Goal: Check status: Check status

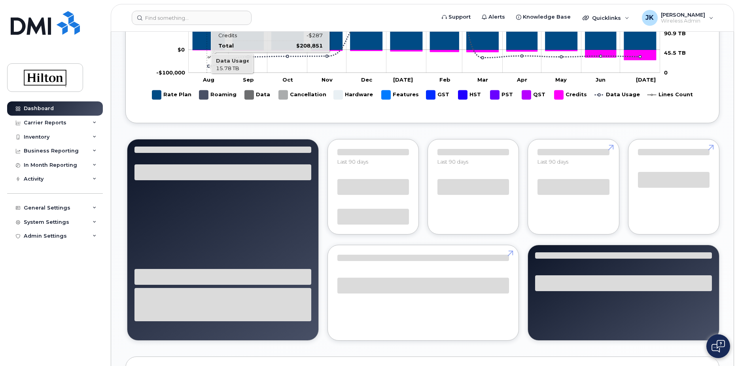
scroll to position [625, 0]
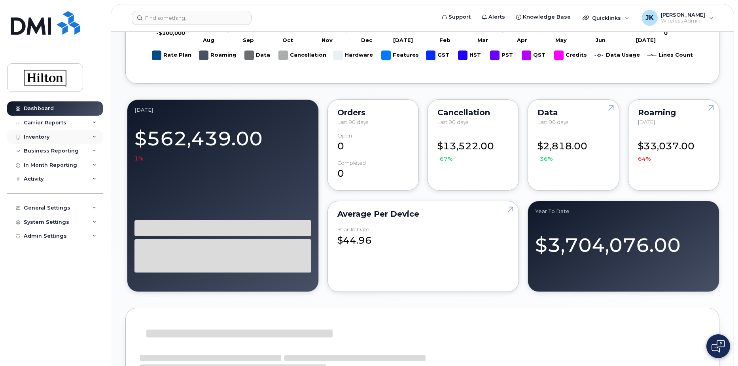
click at [39, 137] on div "Inventory" at bounding box center [37, 137] width 26 height 6
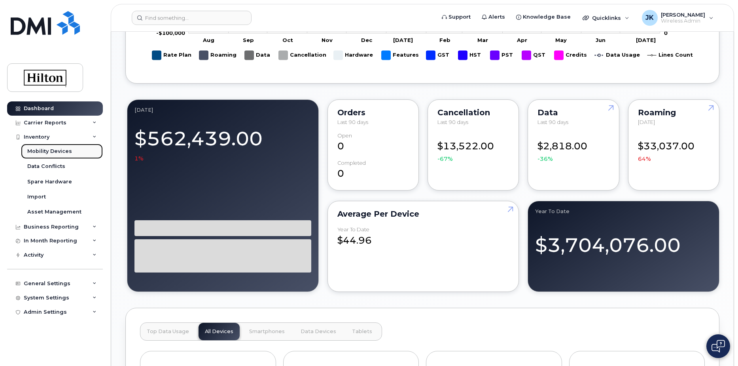
click at [40, 148] on div "Mobility Devices" at bounding box center [49, 151] width 45 height 7
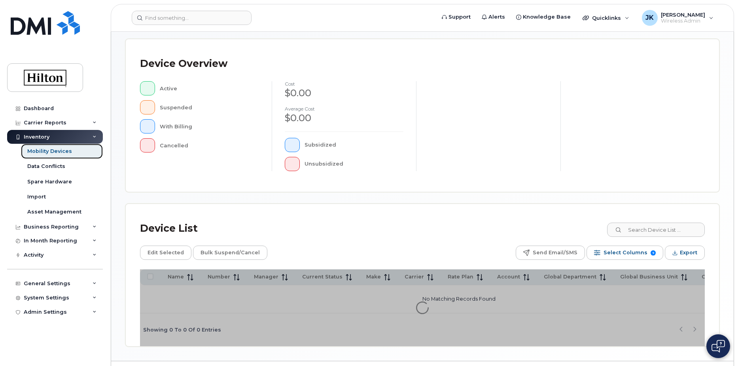
scroll to position [181, 0]
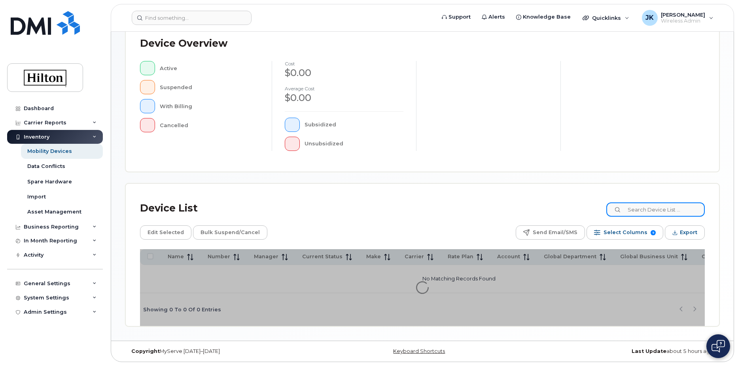
click at [637, 206] on input at bounding box center [655, 209] width 98 height 14
paste input "8438778960"
type input "8438778960"
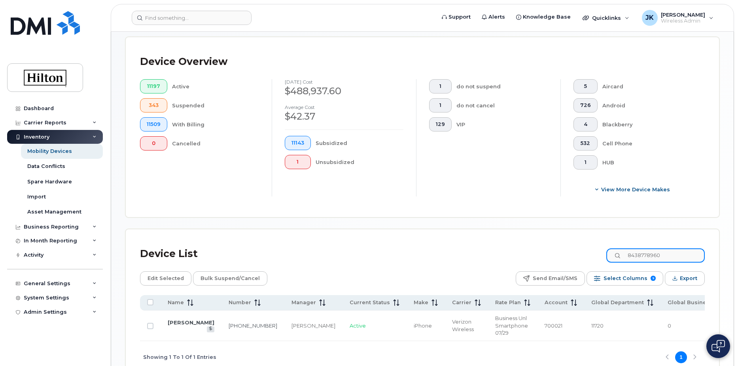
scroll to position [231, 0]
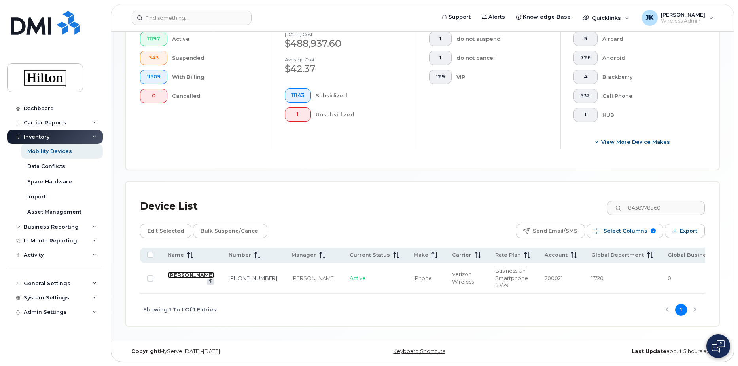
click at [178, 274] on link "[PERSON_NAME]" at bounding box center [191, 274] width 47 height 6
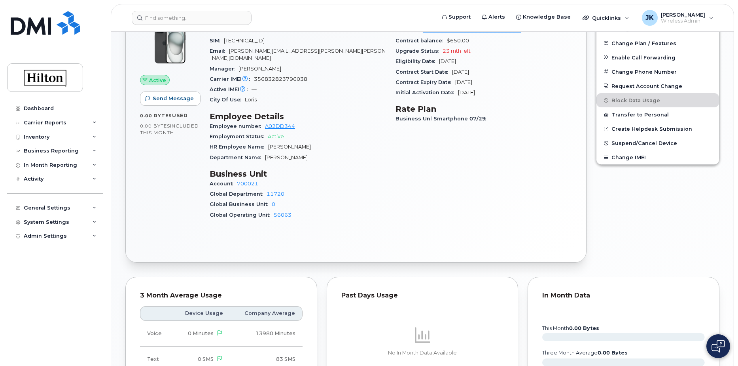
scroll to position [121, 0]
